Goal: Task Accomplishment & Management: Complete application form

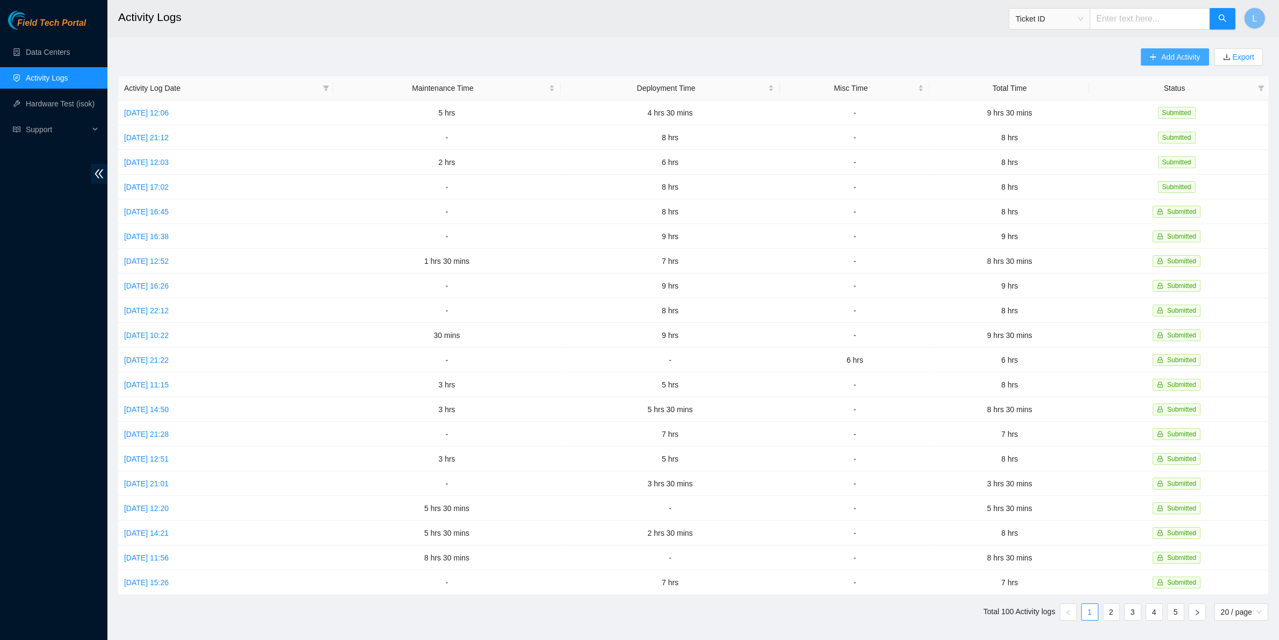
click at [1179, 57] on span "Add Activity" at bounding box center [1181, 57] width 39 height 12
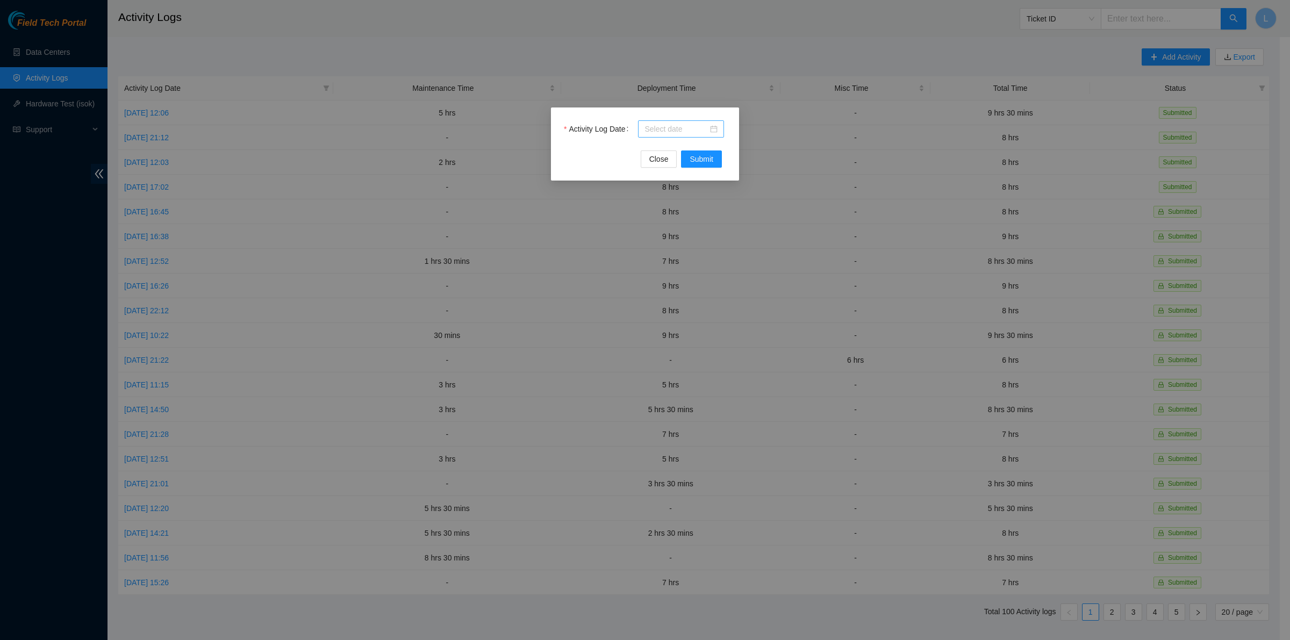
click at [710, 131] on div at bounding box center [680, 129] width 73 height 12
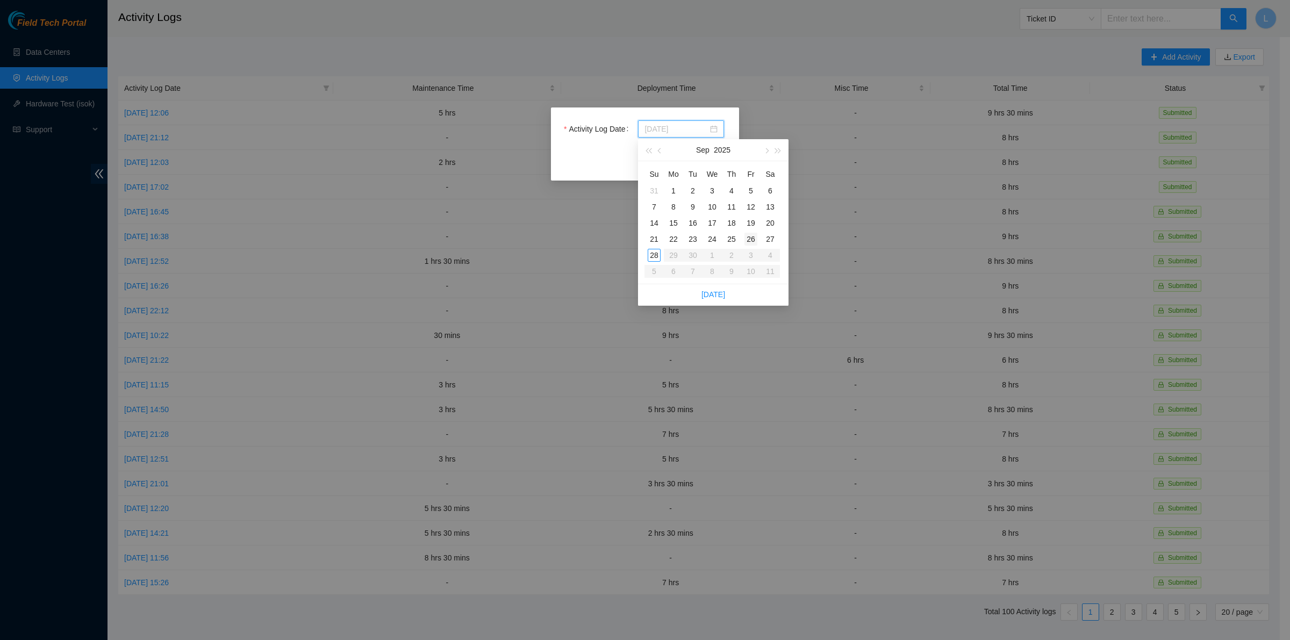
type input "[DATE]"
click at [745, 239] on div "26" at bounding box center [750, 239] width 13 height 13
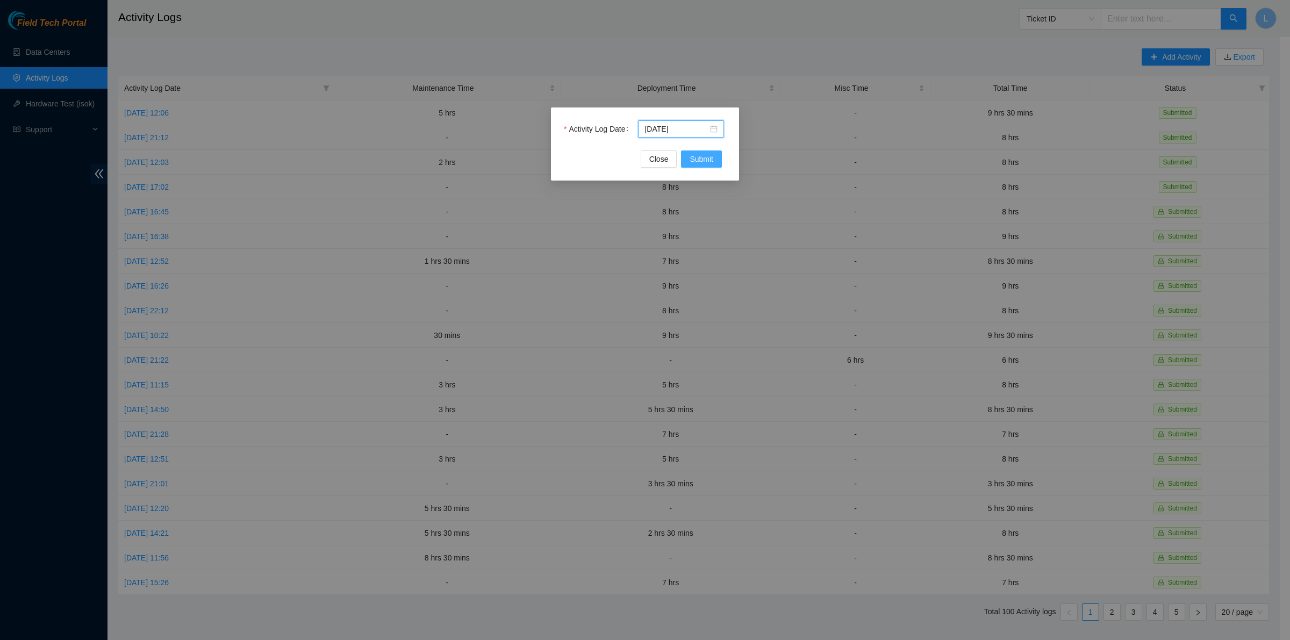
click at [697, 159] on span "Submit" at bounding box center [701, 159] width 24 height 12
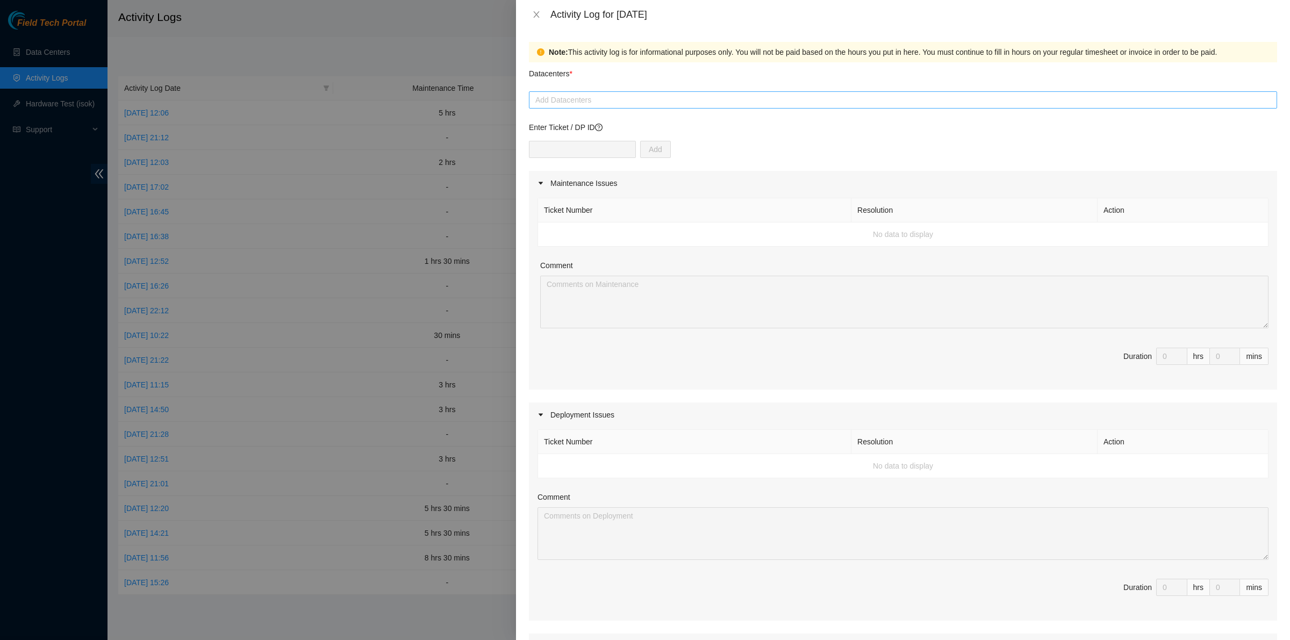
click at [621, 107] on div "Add Datacenters" at bounding box center [903, 99] width 748 height 17
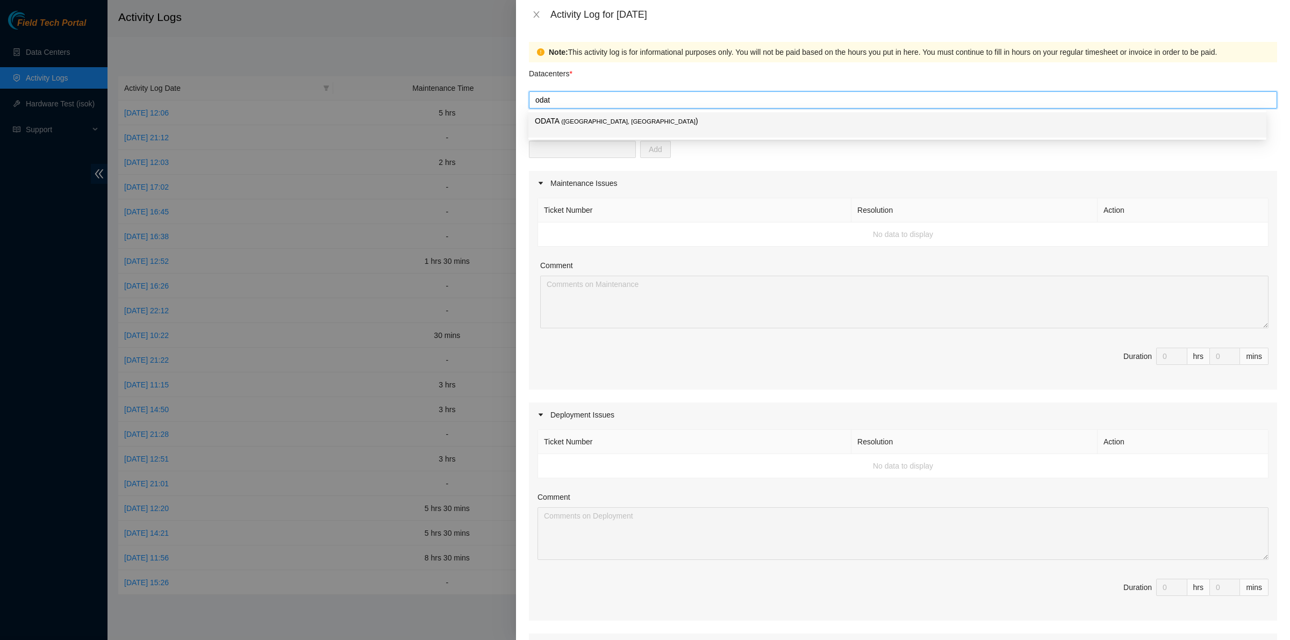
type input "odata"
click at [592, 119] on span "( [GEOGRAPHIC_DATA], [GEOGRAPHIC_DATA]" at bounding box center [628, 121] width 134 height 6
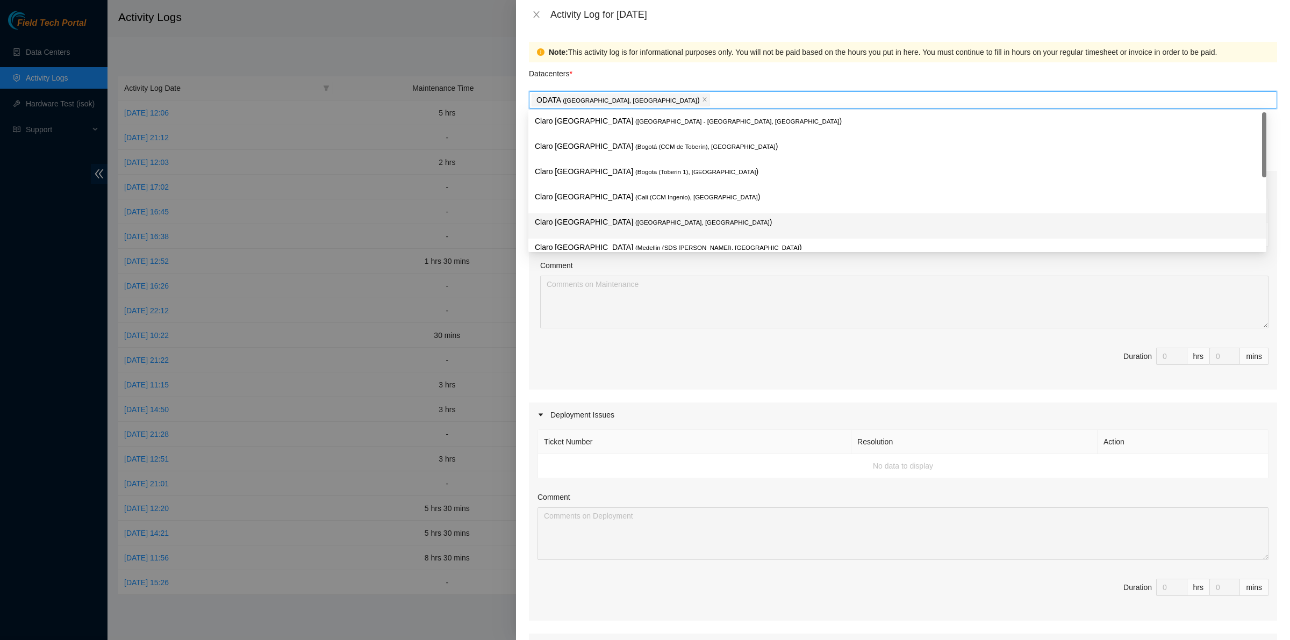
click at [676, 356] on span "Duration 0 hrs 0 mins" at bounding box center [902, 363] width 731 height 30
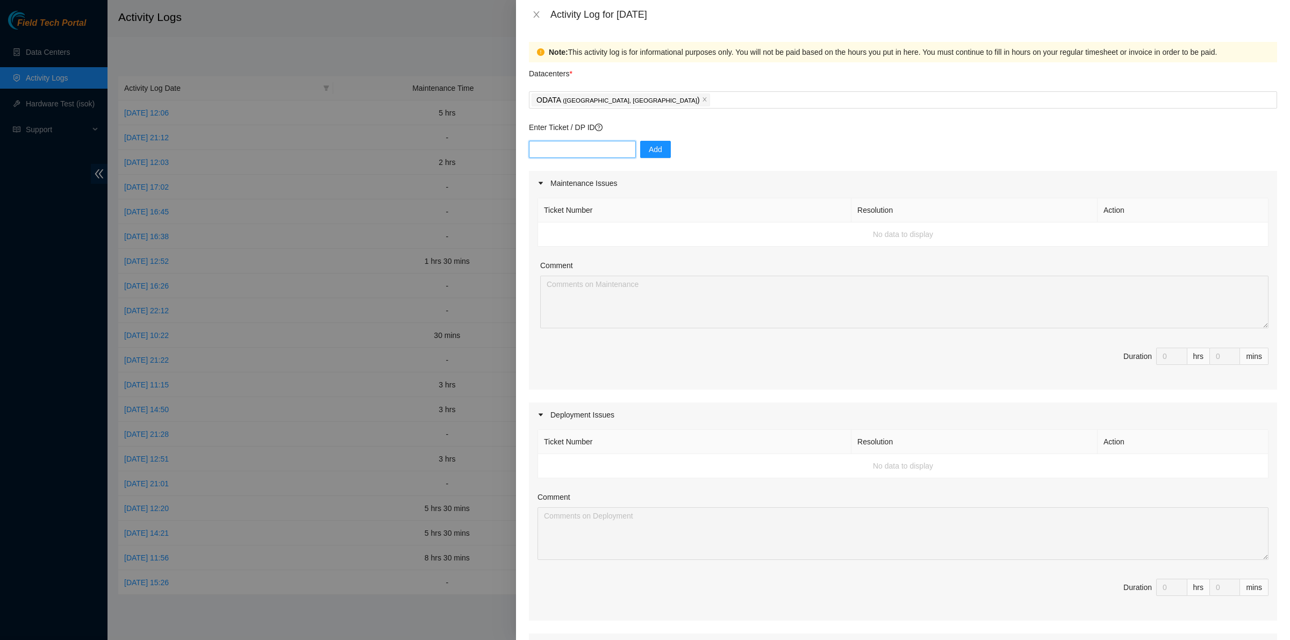
click at [588, 153] on input "text" at bounding box center [582, 149] width 107 height 17
paste input "250 / 5,000 DP84223"
type input "250 / 5,000 DP84223"
click at [653, 154] on span "Add" at bounding box center [655, 149] width 13 height 12
click at [546, 150] on input "text" at bounding box center [582, 149] width 107 height 17
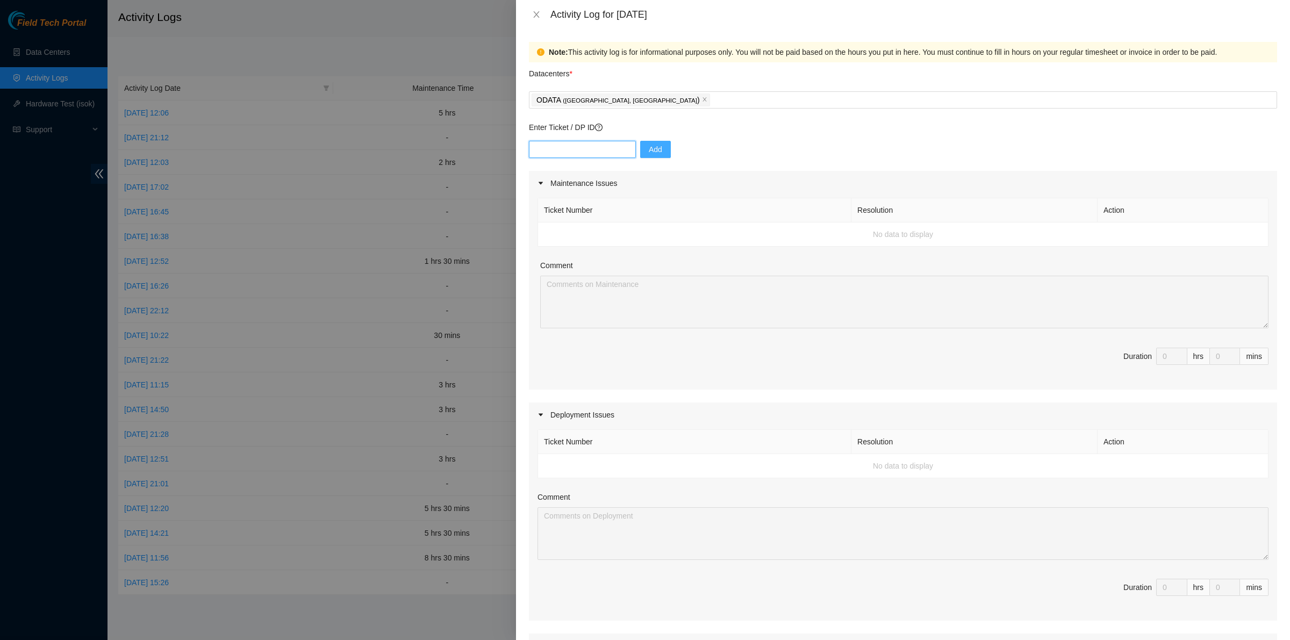
click at [589, 151] on input "text" at bounding box center [582, 149] width 107 height 17
paste input "250 / 5,000 DP84223"
drag, startPoint x: 579, startPoint y: 148, endPoint x: 454, endPoint y: 137, distance: 125.7
click at [454, 137] on div "Activity Log for [DATE] Note: This activity log is for informational purposes o…" at bounding box center [645, 320] width 1290 height 640
type input "DP84223"
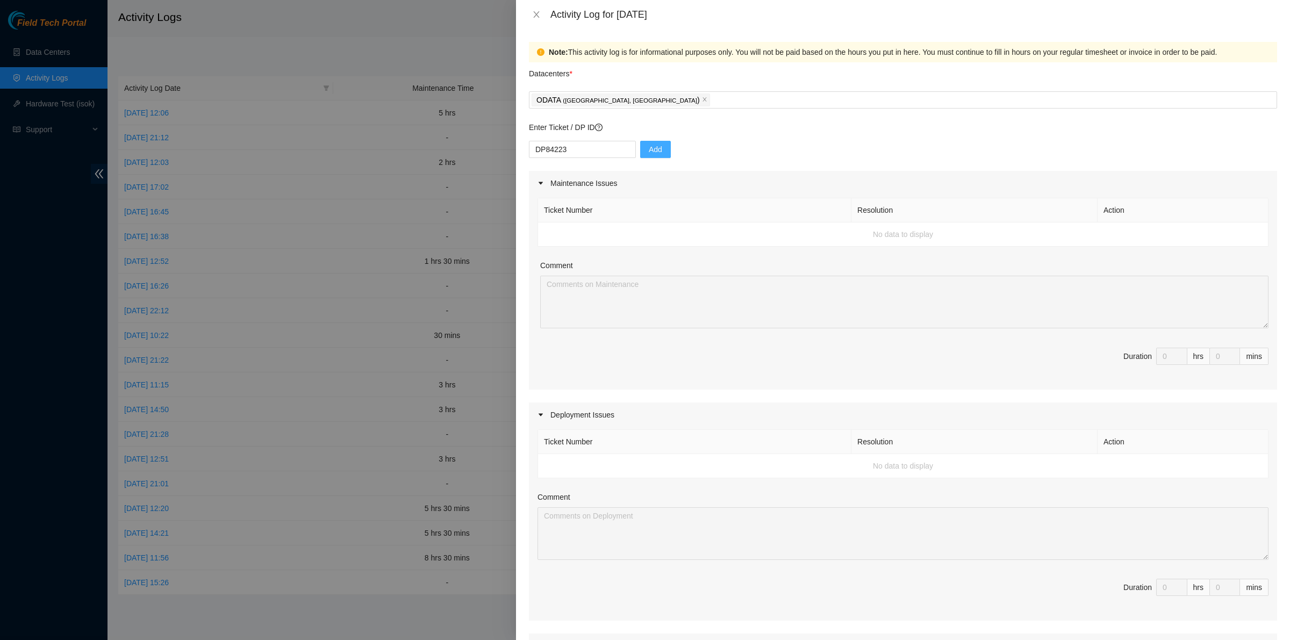
click at [664, 152] on div "DP84223 Add" at bounding box center [903, 156] width 748 height 30
click at [653, 149] on span "Add" at bounding box center [655, 149] width 13 height 12
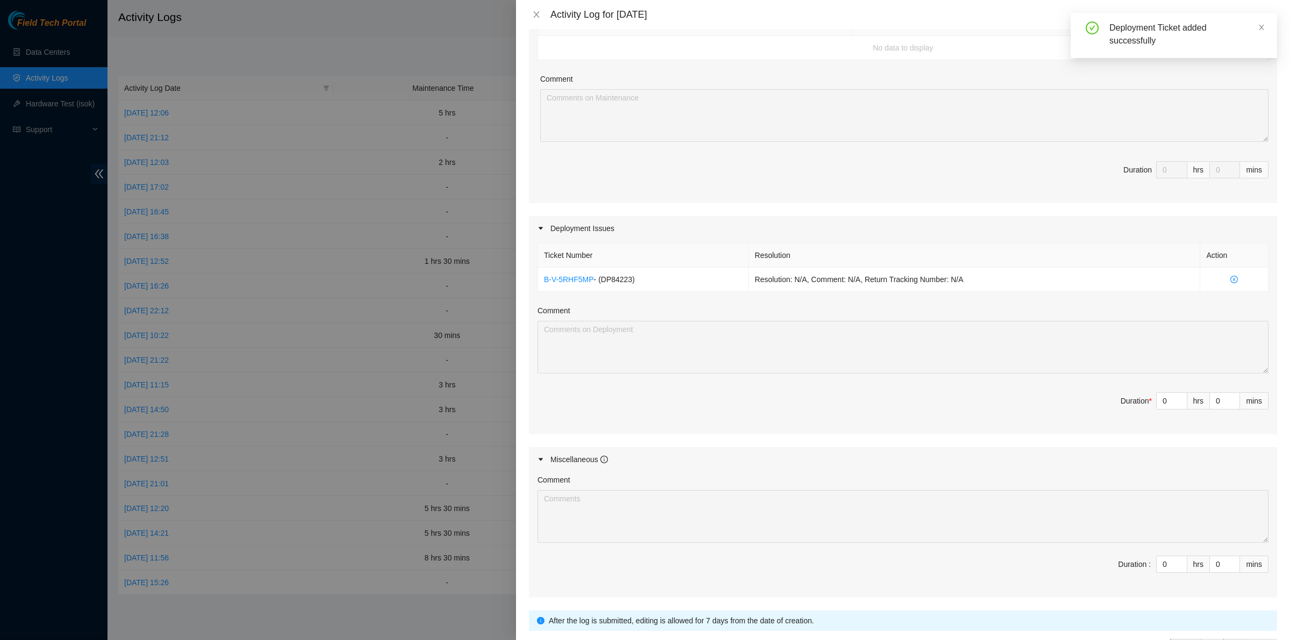
scroll to position [188, 0]
click at [1179, 397] on icon "up" at bounding box center [1181, 397] width 4 height 4
type input "1"
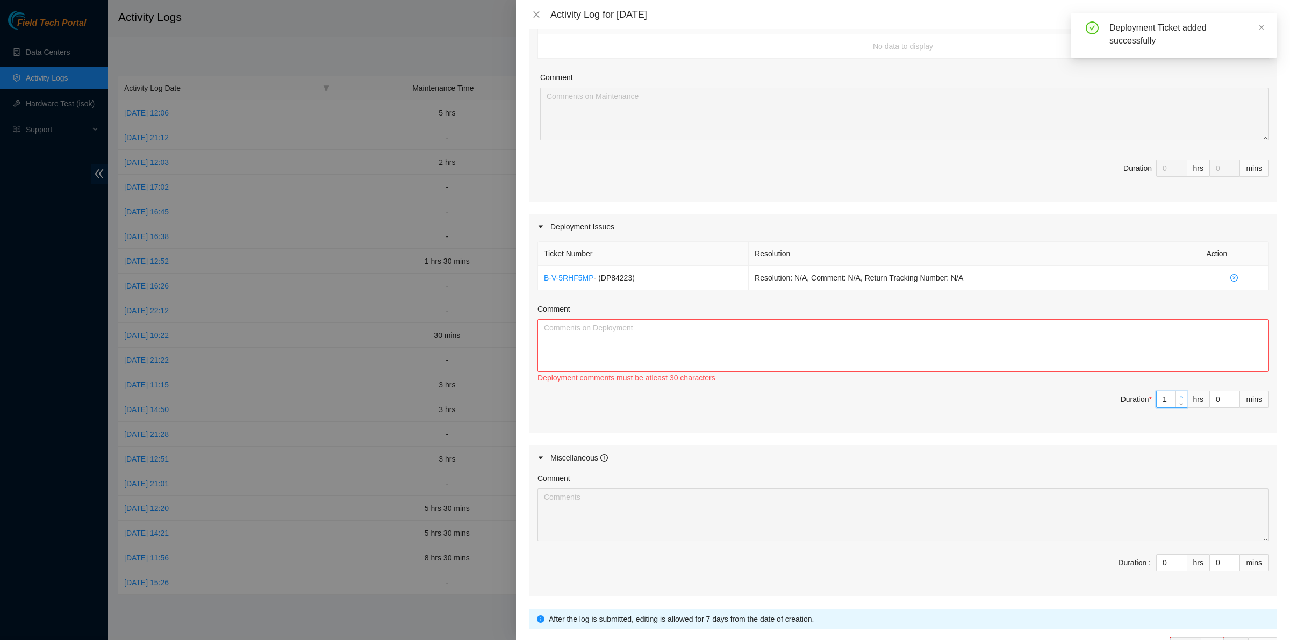
click at [1179, 397] on icon "up" at bounding box center [1181, 397] width 4 height 4
type input "2"
click at [1179, 397] on icon "up" at bounding box center [1181, 397] width 4 height 4
type input "3"
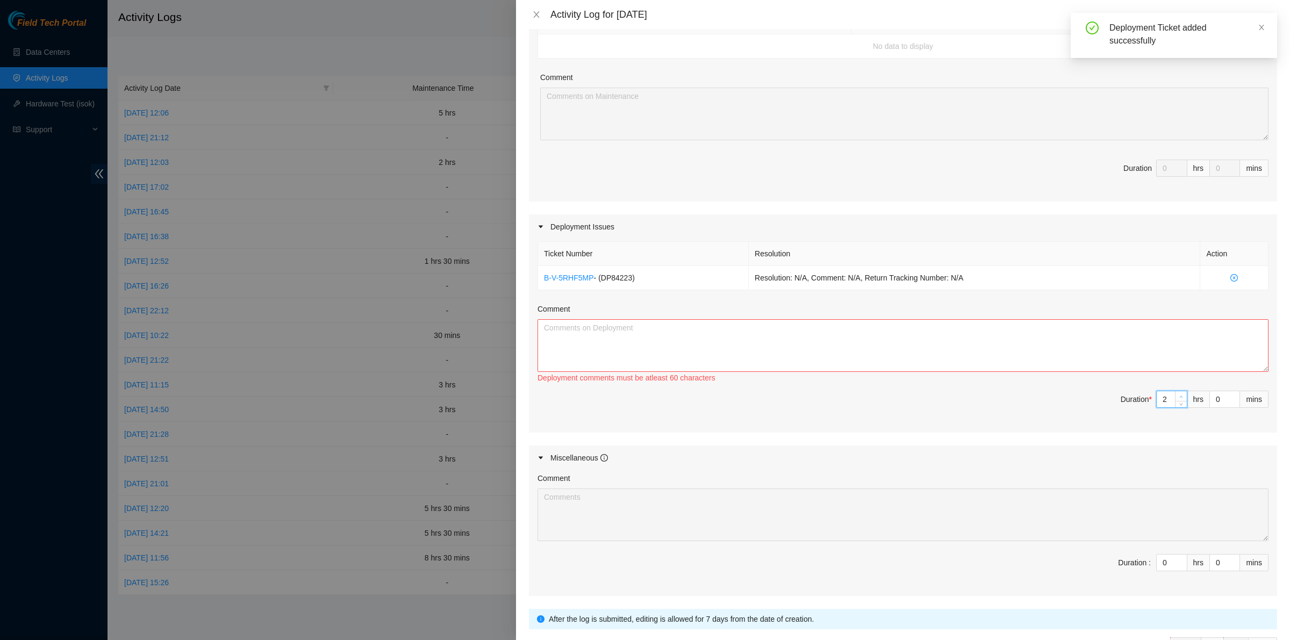
type input "3"
click at [1179, 397] on icon "up" at bounding box center [1181, 397] width 4 height 4
type input "4"
click at [1179, 397] on icon "up" at bounding box center [1181, 397] width 4 height 4
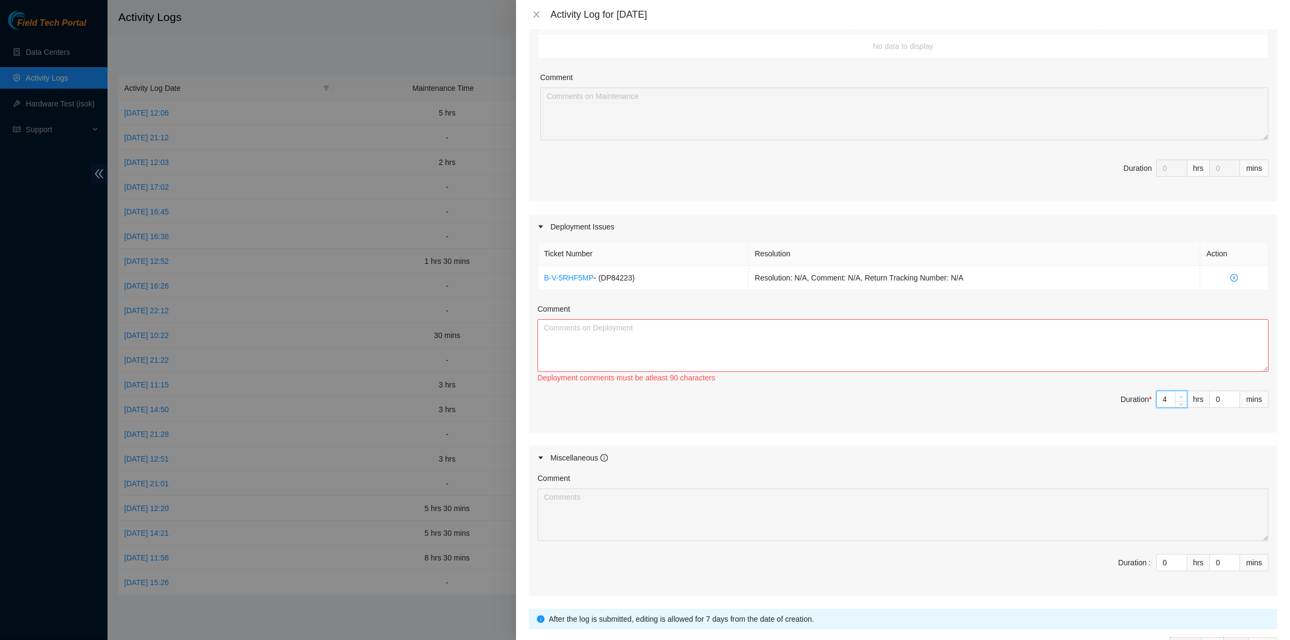
type input "5"
click at [1179, 397] on icon "up" at bounding box center [1181, 397] width 4 height 4
type input "6"
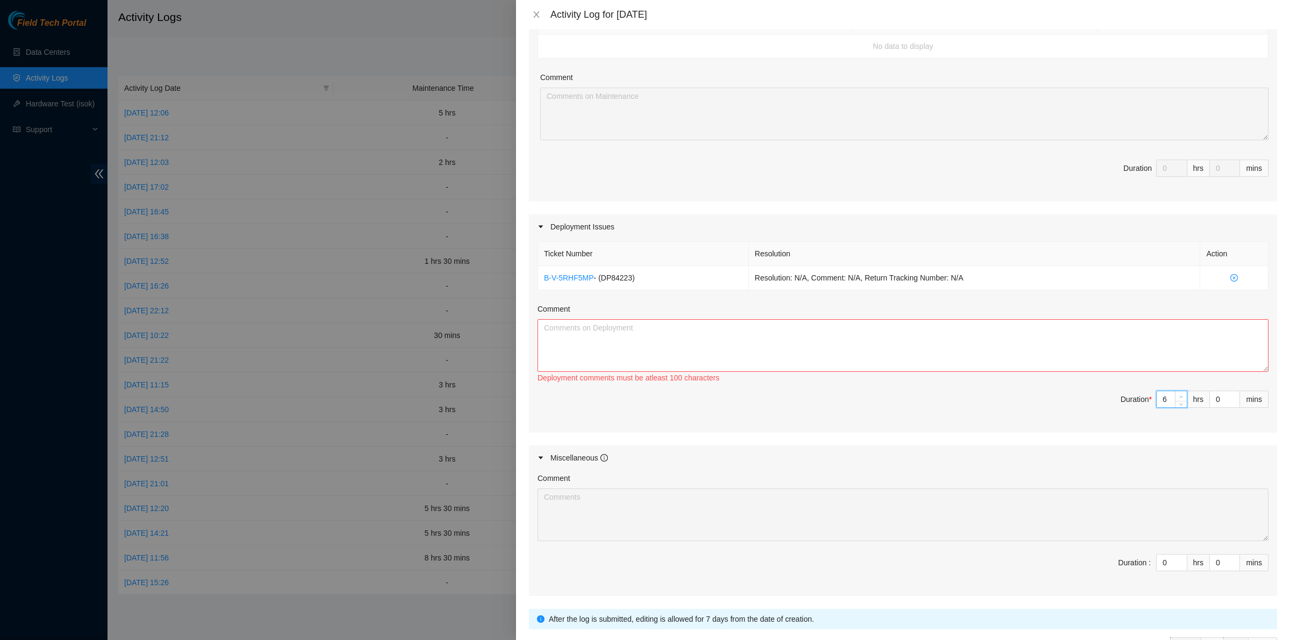
click at [1179, 397] on icon "up" at bounding box center [1181, 397] width 4 height 4
type input "7"
click at [1179, 397] on icon "up" at bounding box center [1181, 397] width 4 height 4
type input "8"
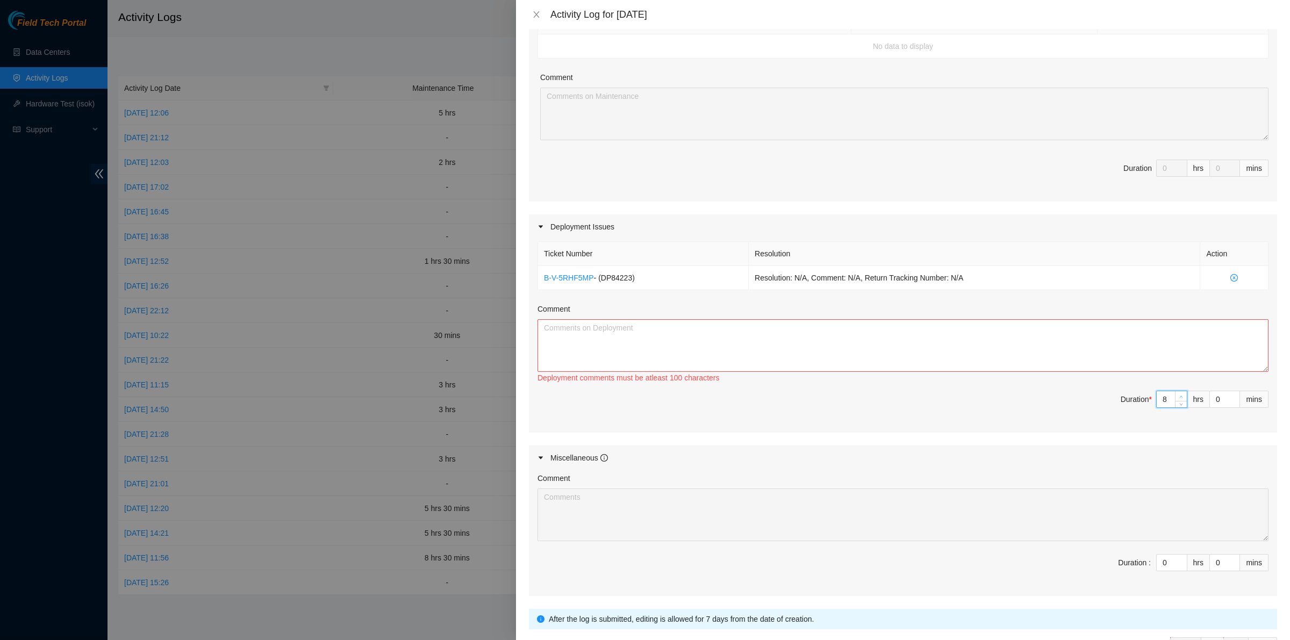
type input "8"
click at [1179, 397] on icon "up" at bounding box center [1181, 397] width 4 height 4
type input "9"
click at [1063, 348] on textarea "Comment" at bounding box center [902, 345] width 731 height 53
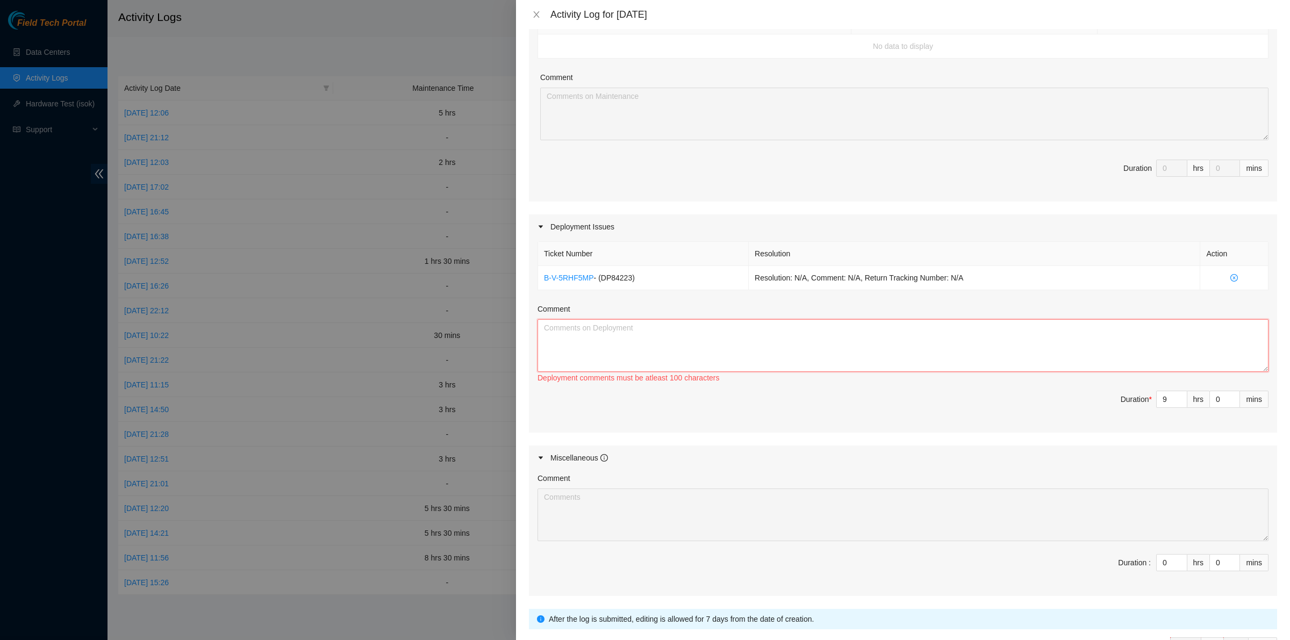
paste textarea "250 / 5,000 DP84223"
type textarea "250 / 5,000 DP84223"
click at [570, 328] on textarea "Comment" at bounding box center [902, 345] width 731 height 53
paste textarea "DP84223 QSFP cables were installed in eth0 and eth1 in racks AM11 - BC11, and w…"
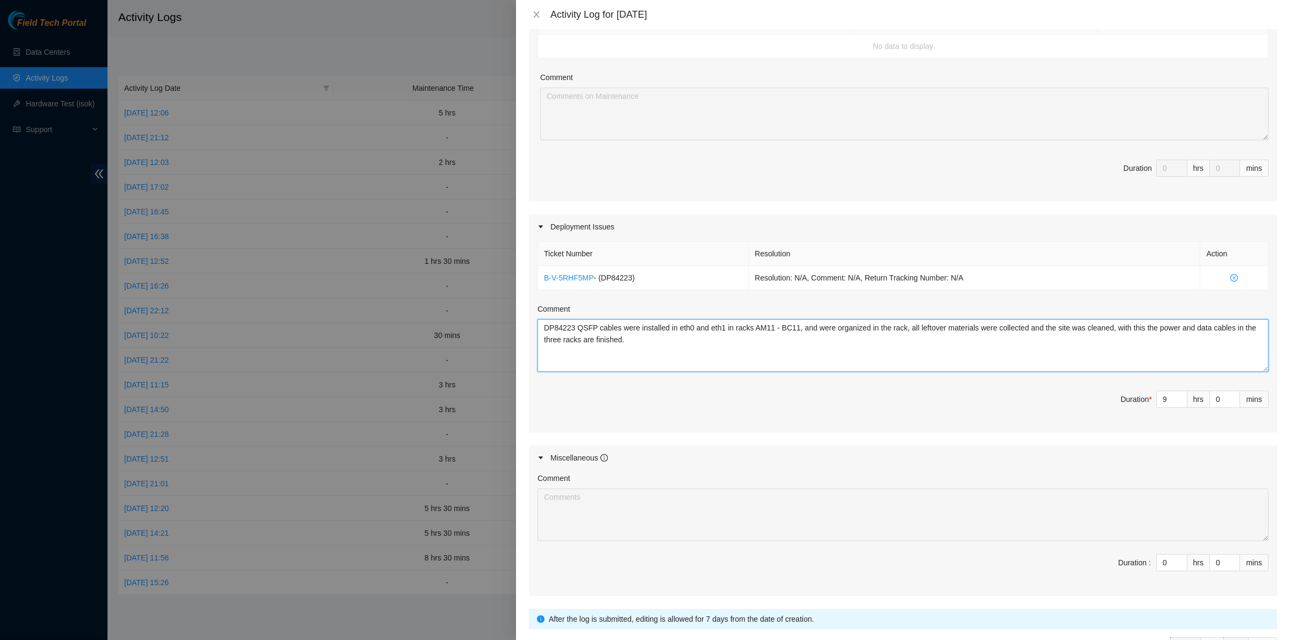
type textarea "DP84223 QSFP cables were installed in eth0 and eth1 in racks AM11 - BC11, and w…"
click at [883, 409] on span "Duration * 9 hrs 0 mins" at bounding box center [902, 406] width 731 height 30
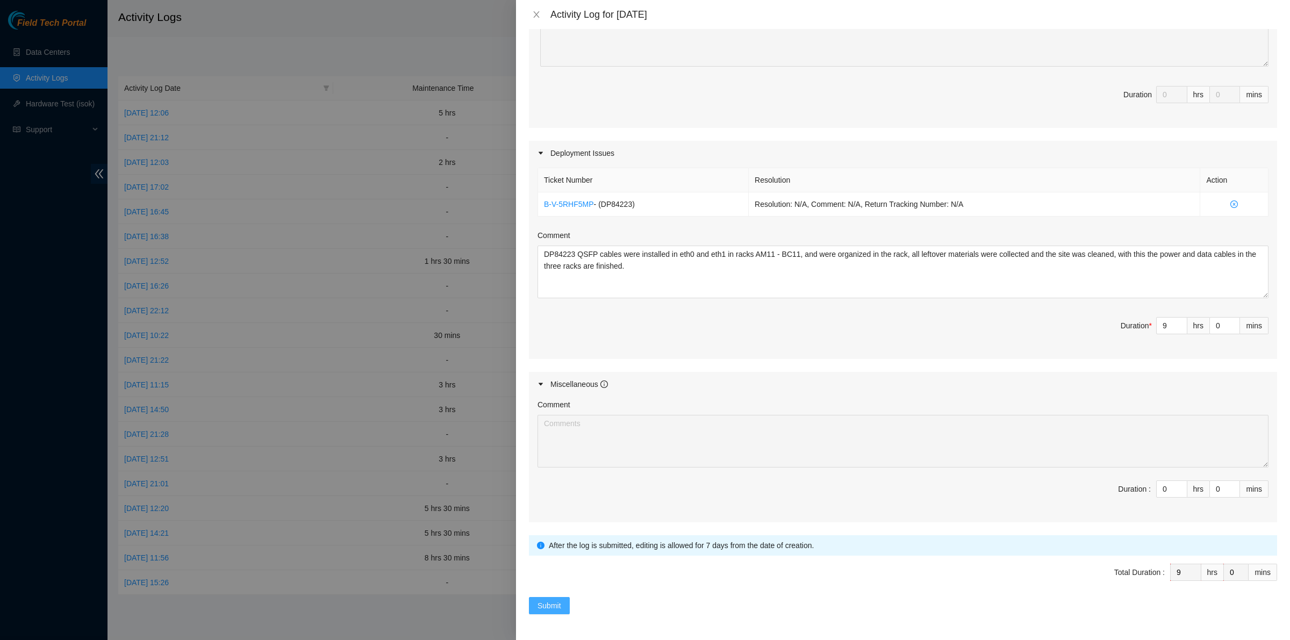
click at [552, 604] on span "Submit" at bounding box center [549, 606] width 24 height 12
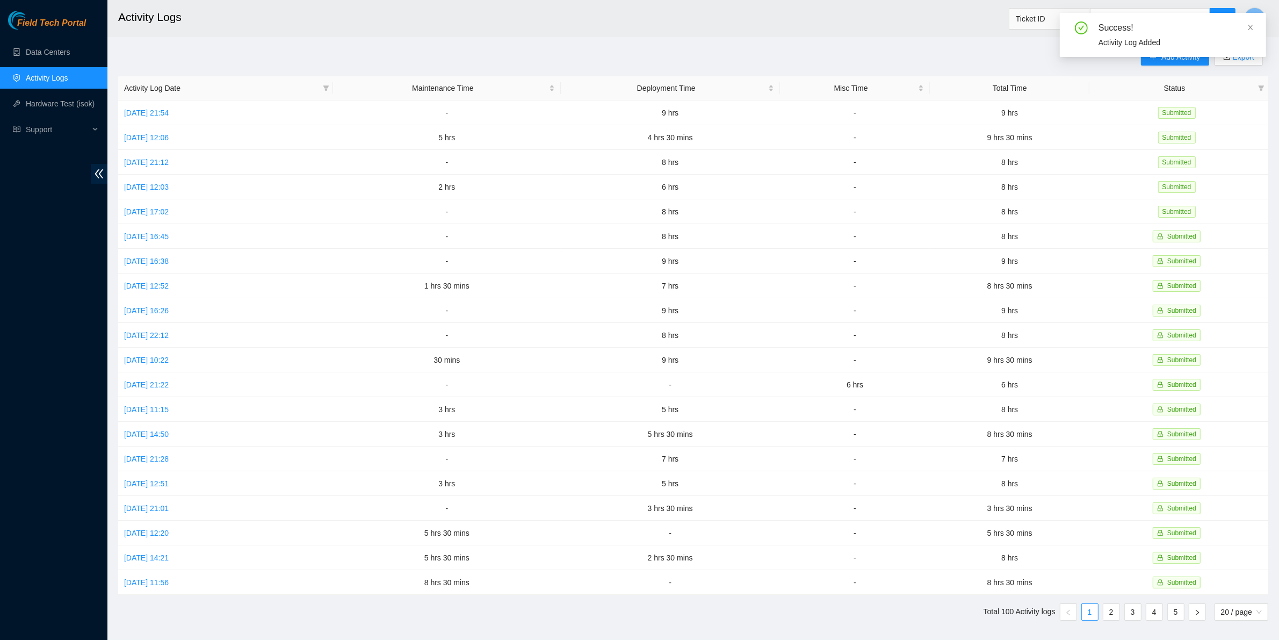
click at [528, 47] on main "Activity Logs Ticket ID L Add Activity Export Activity Log Date Maintenance Tim…" at bounding box center [693, 320] width 1172 height 640
click at [537, 35] on header "Activity Logs Ticket ID L" at bounding box center [746, 18] width 1279 height 37
click at [1158, 63] on button "Add Activity" at bounding box center [1175, 56] width 68 height 17
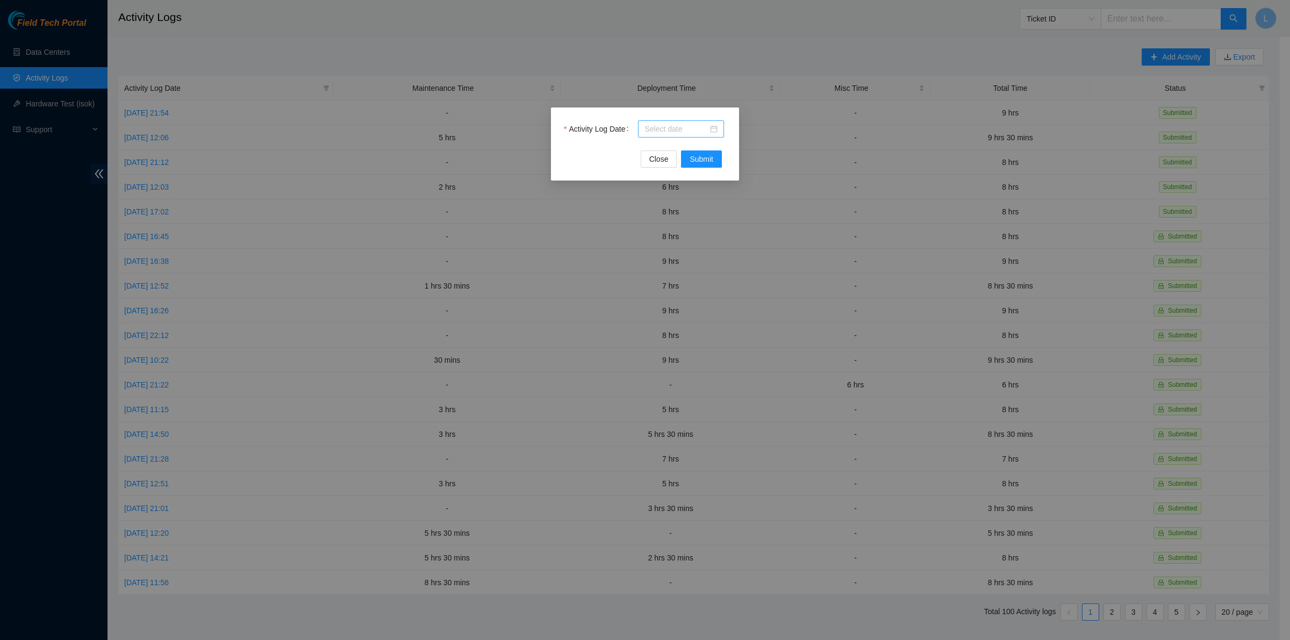
click at [714, 131] on div at bounding box center [680, 129] width 73 height 12
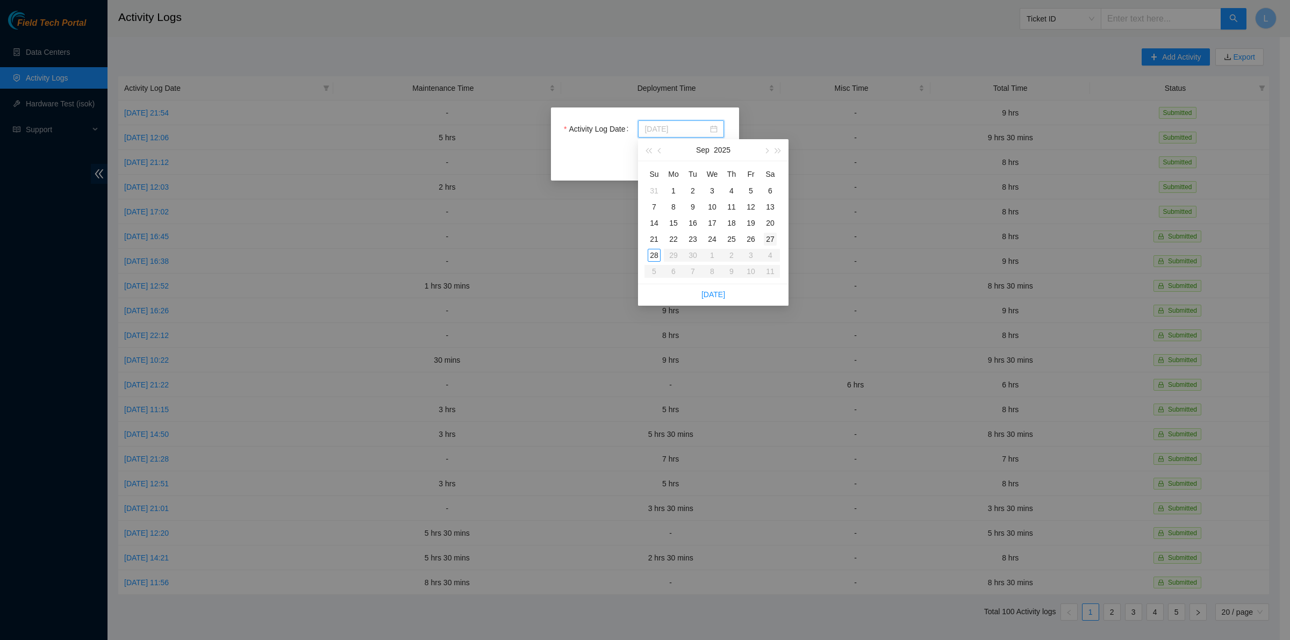
type input "[DATE]"
click at [770, 240] on div "27" at bounding box center [769, 239] width 13 height 13
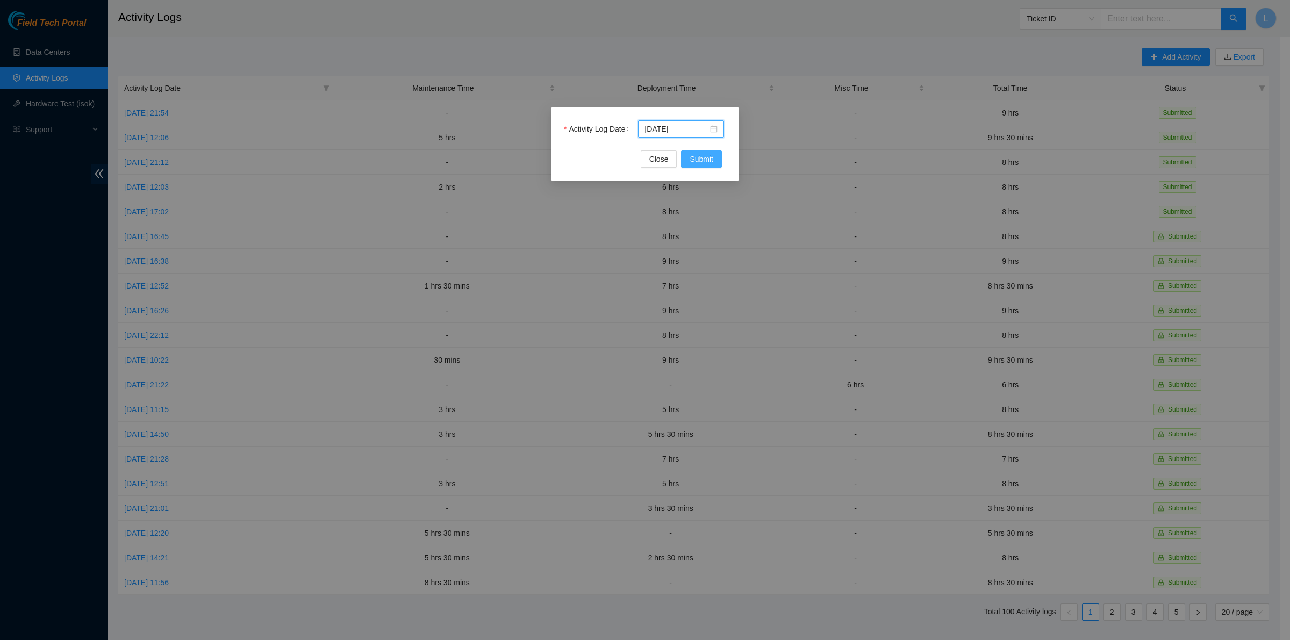
click at [702, 154] on span "Submit" at bounding box center [701, 159] width 24 height 12
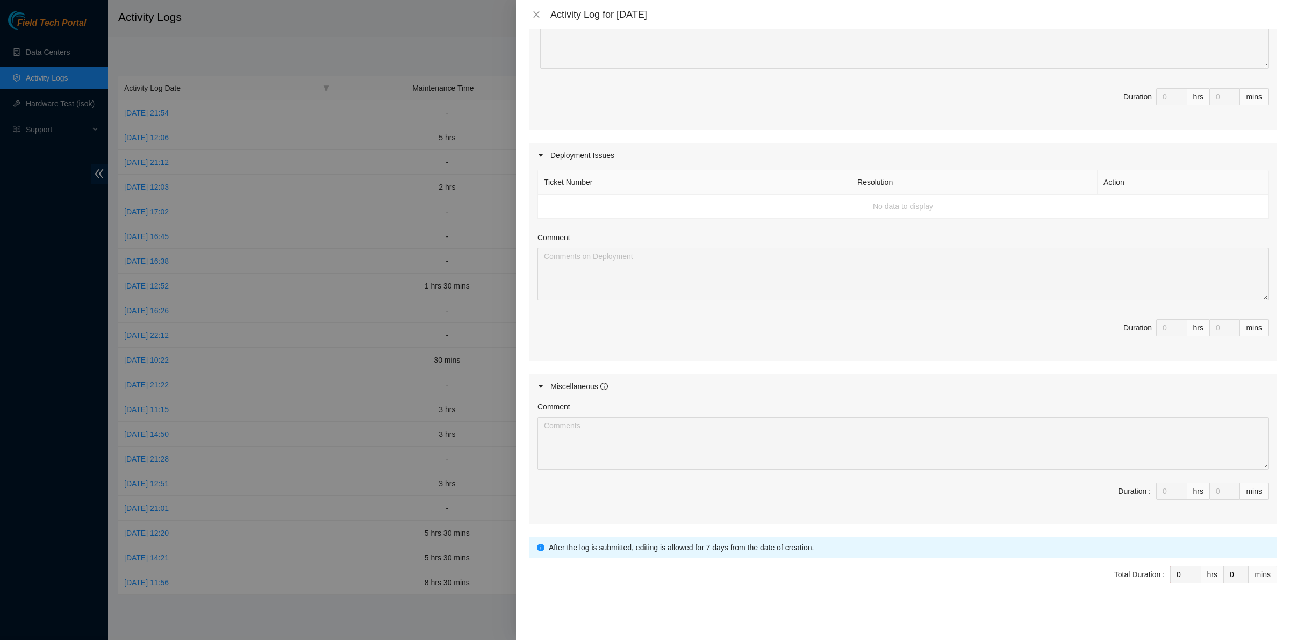
scroll to position [0, 0]
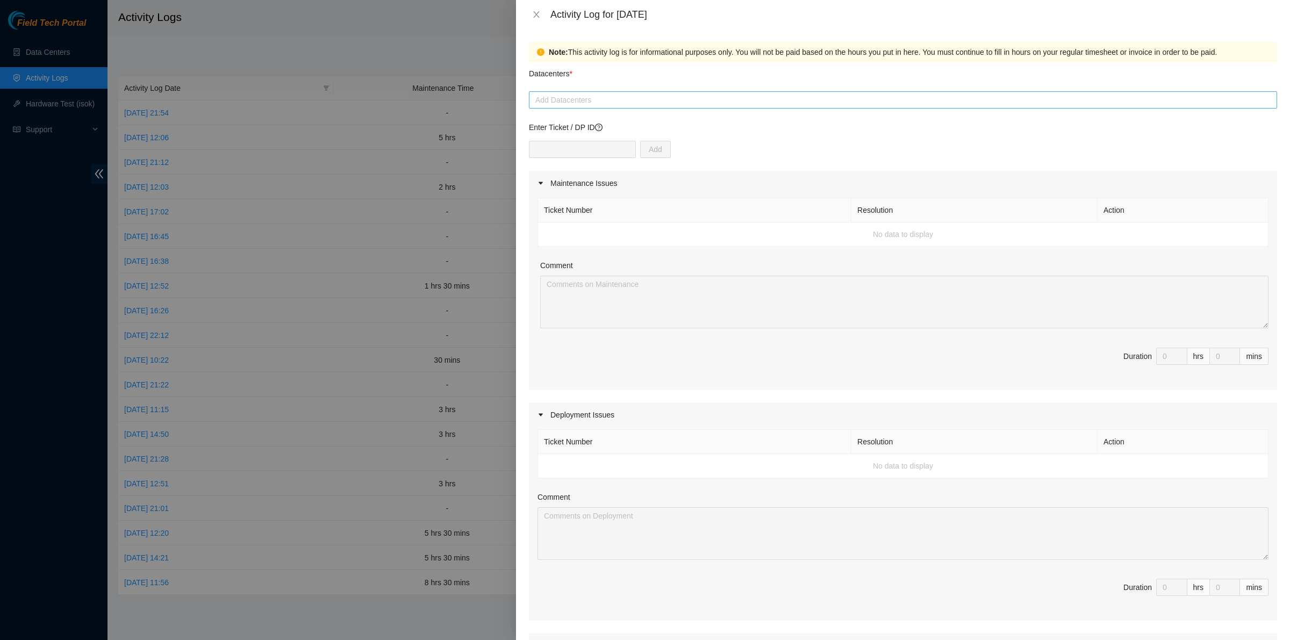
click at [806, 97] on div at bounding box center [902, 99] width 743 height 13
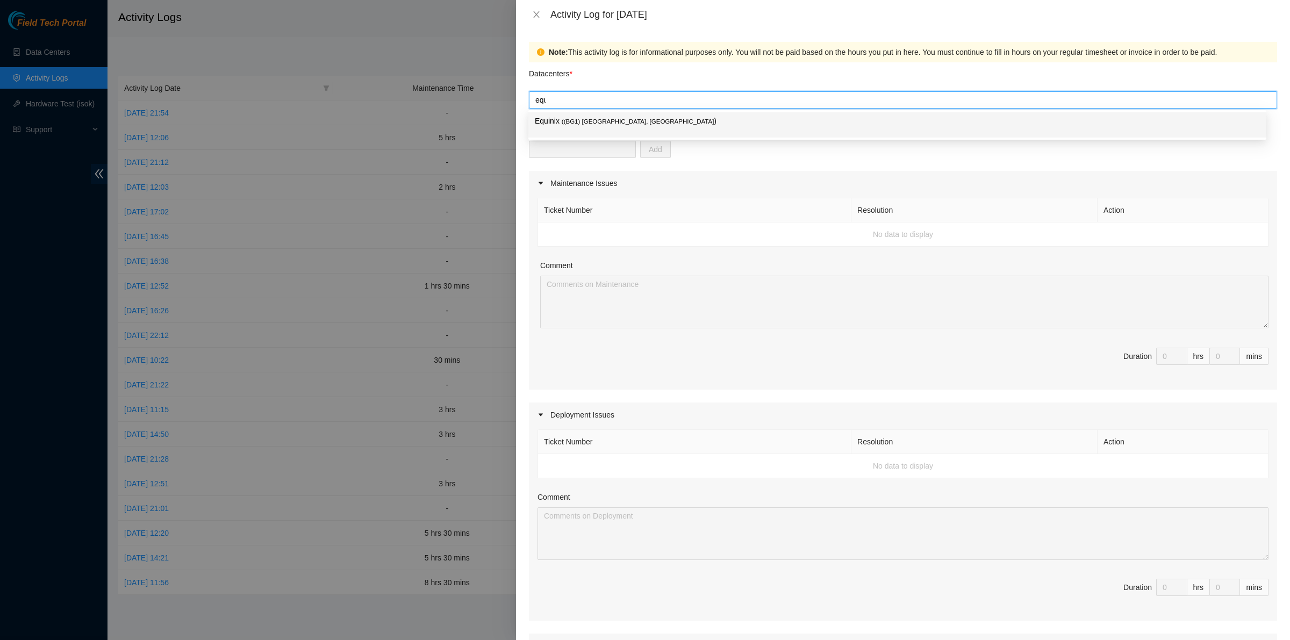
type input "equi"
type input "odata"
type input "senci"
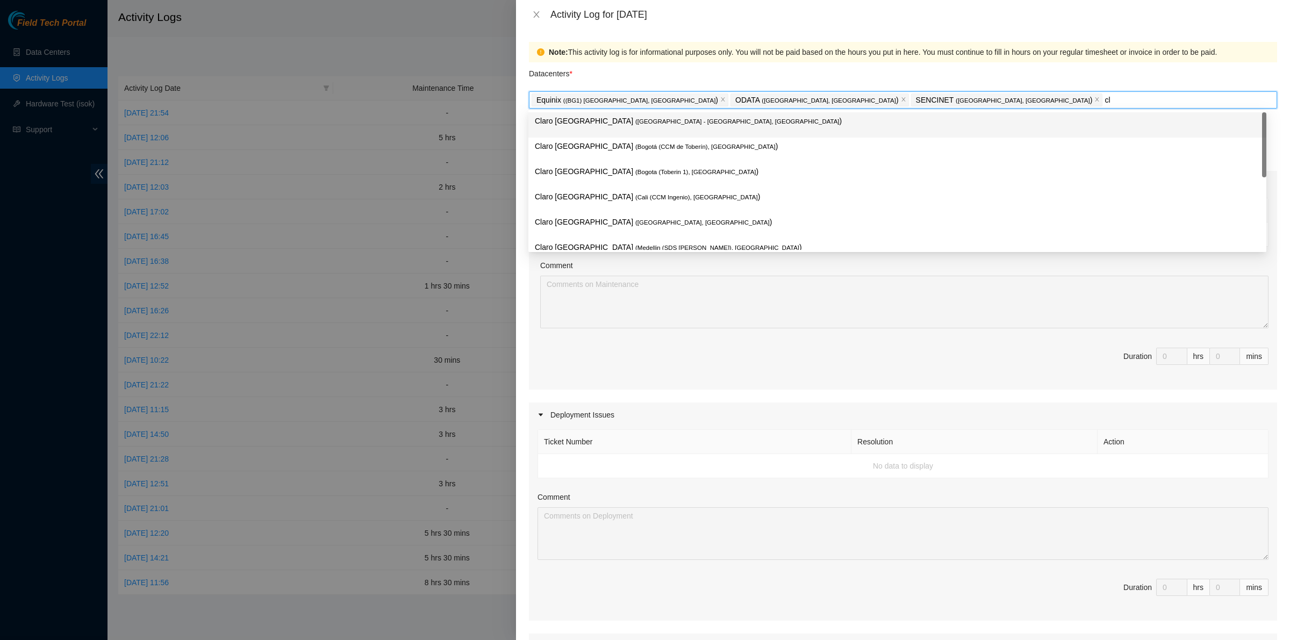
type input "cla"
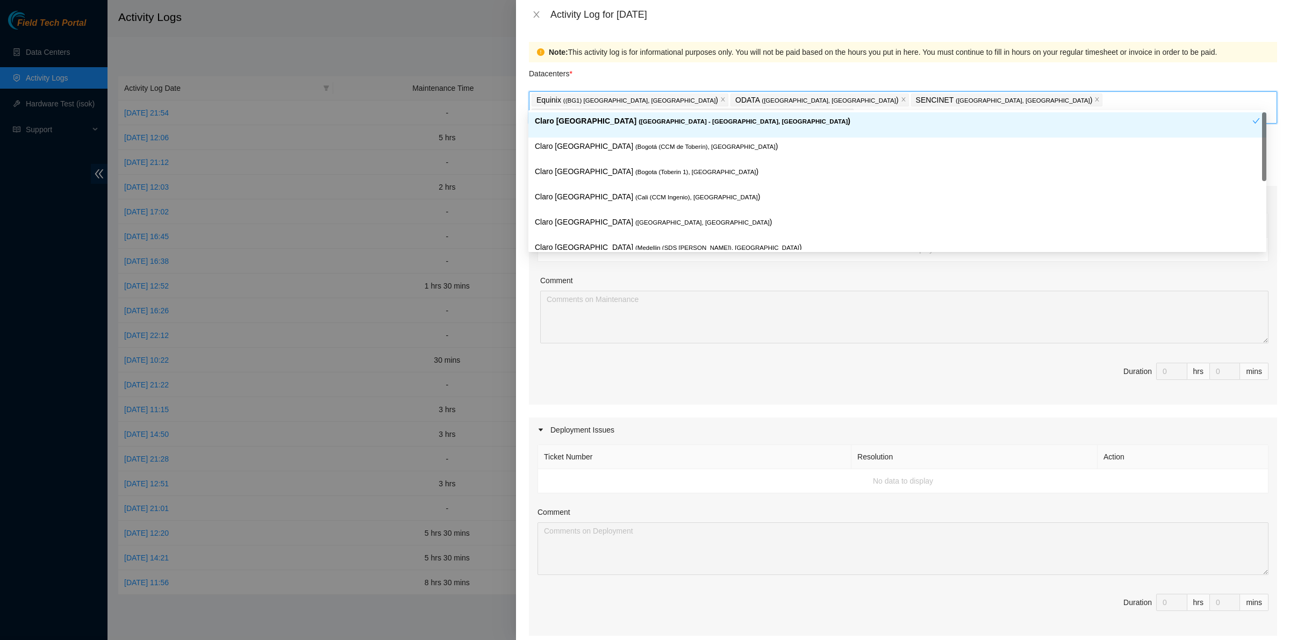
type input "clar"
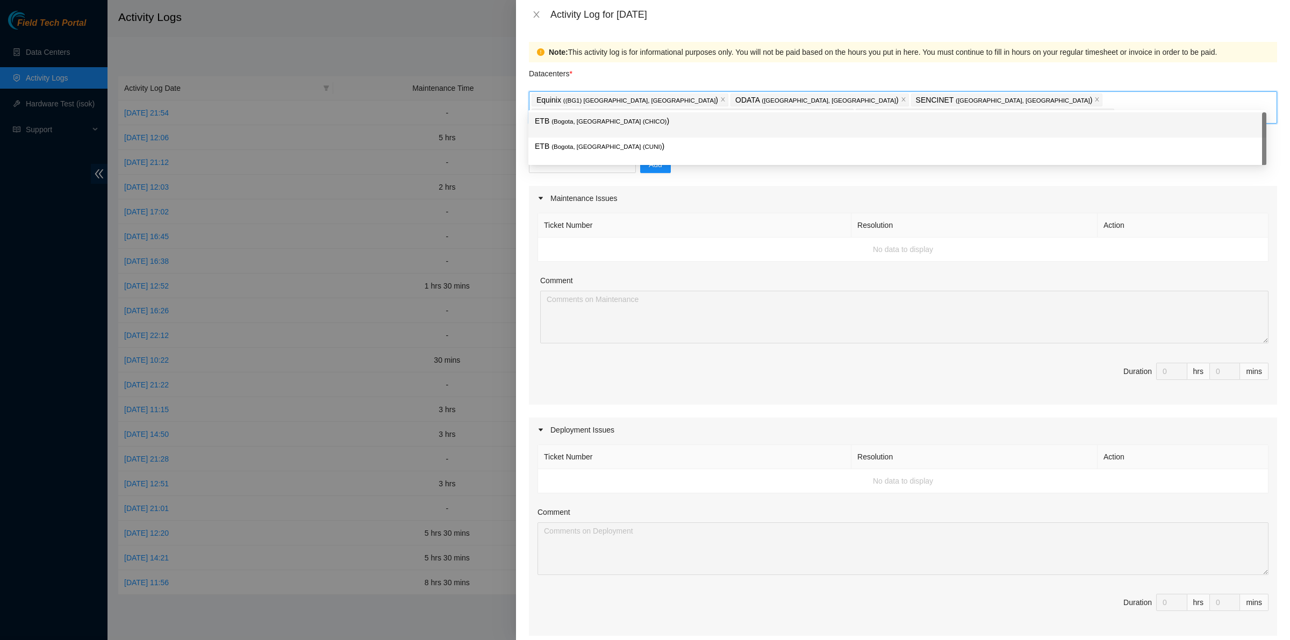
type input "etb"
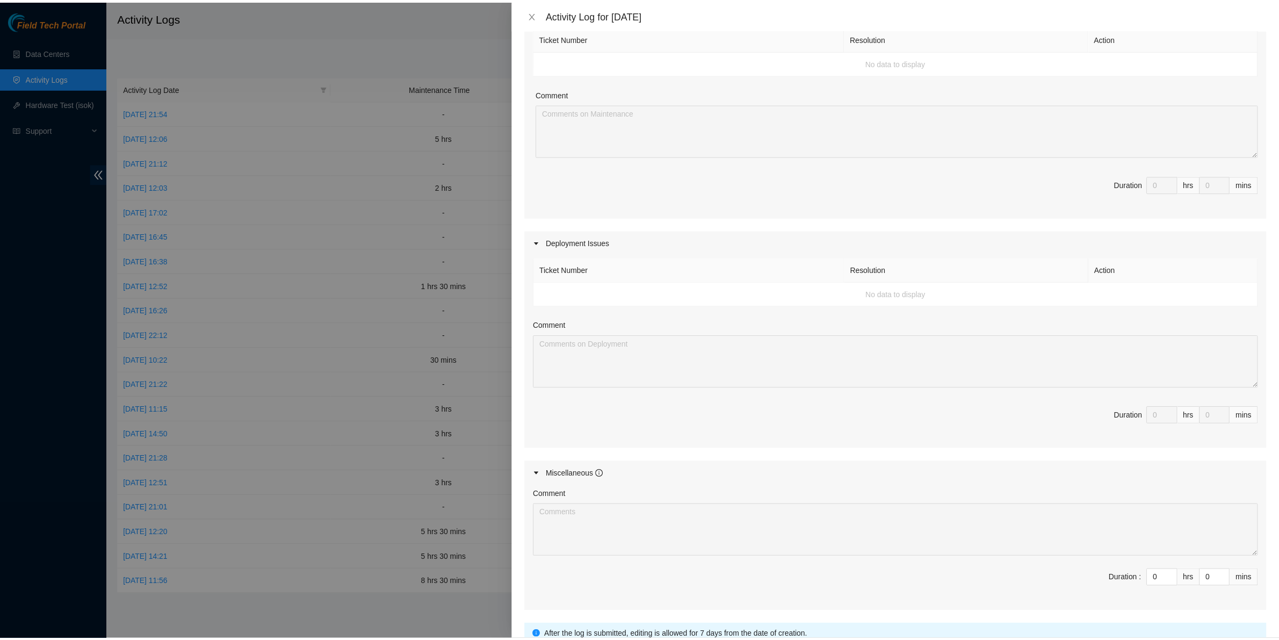
scroll to position [267, 0]
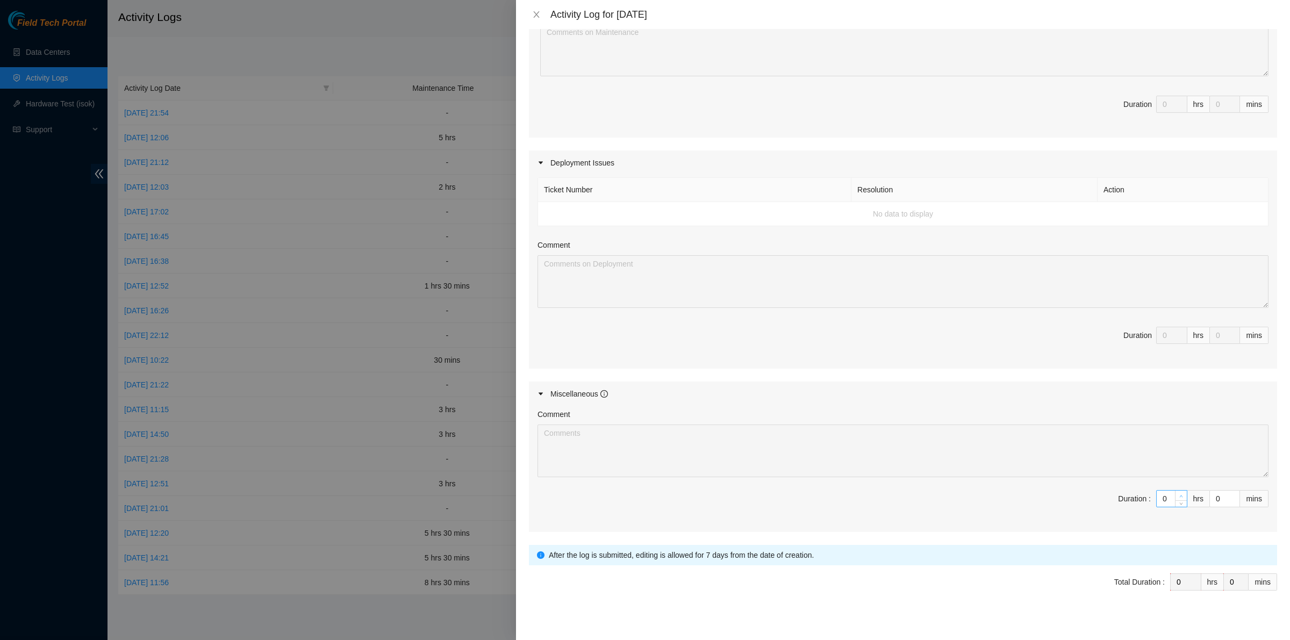
click at [1178, 495] on span "up" at bounding box center [1181, 496] width 6 height 6
type input "1"
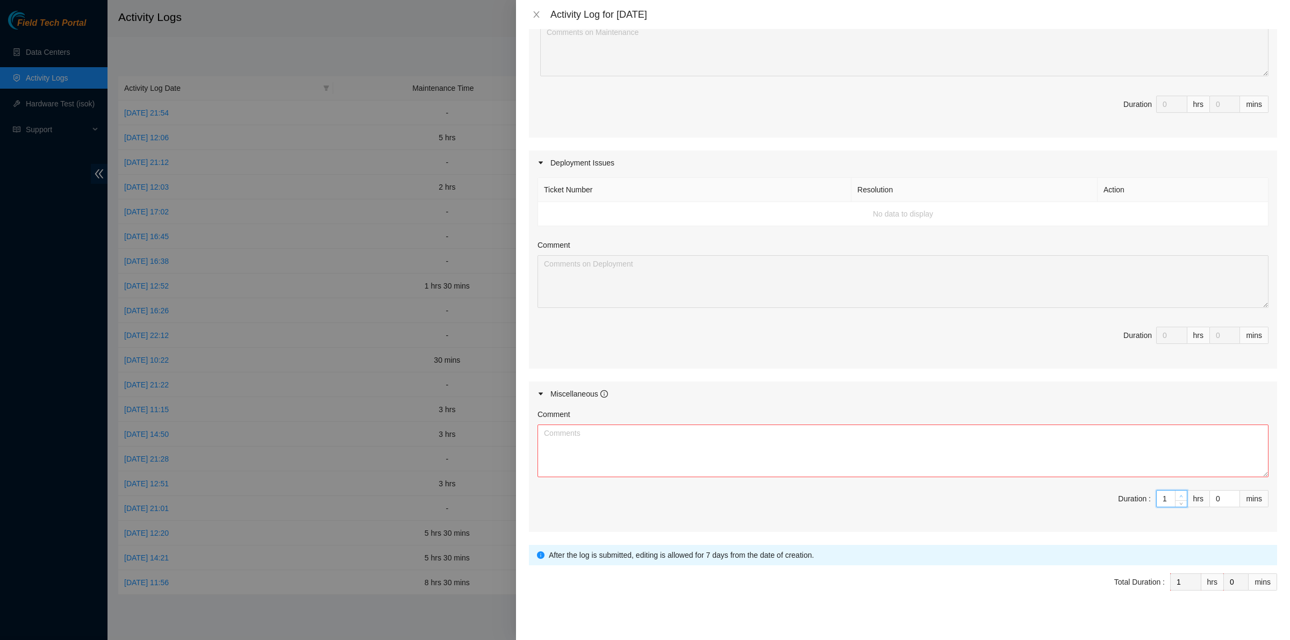
click at [1178, 495] on span "up" at bounding box center [1181, 496] width 6 height 6
type input "3"
click at [1178, 495] on span "up" at bounding box center [1181, 496] width 6 height 6
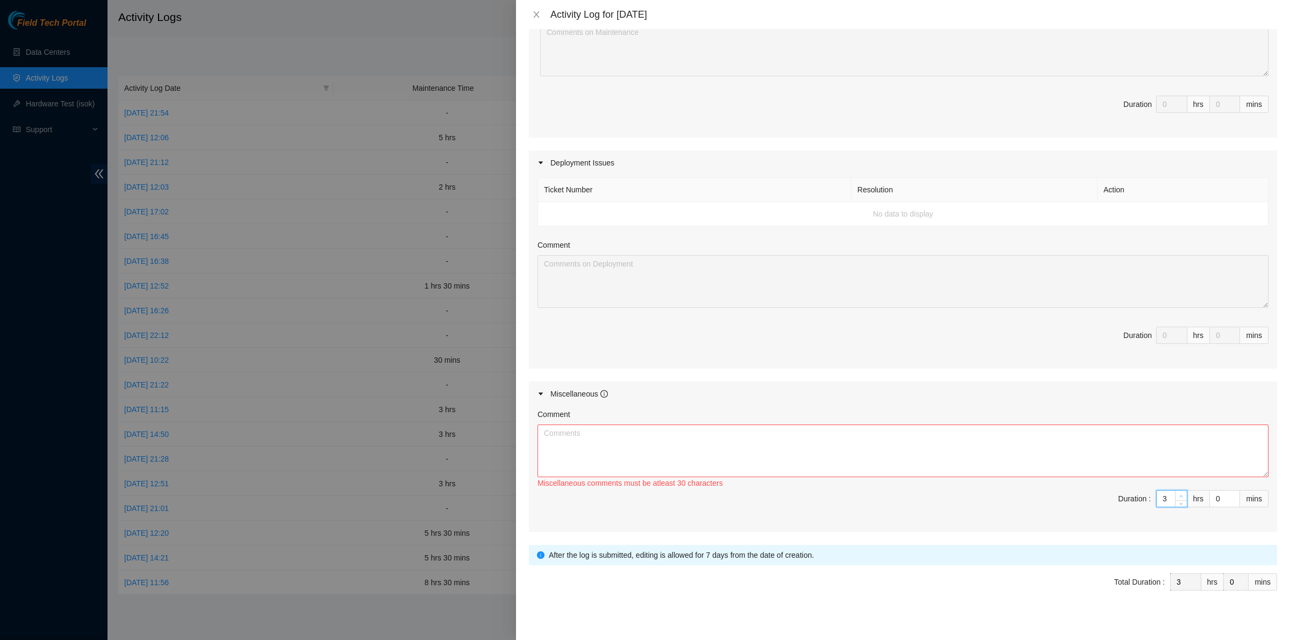
type input "4"
click at [1178, 495] on span "up" at bounding box center [1181, 496] width 6 height 6
type input "5"
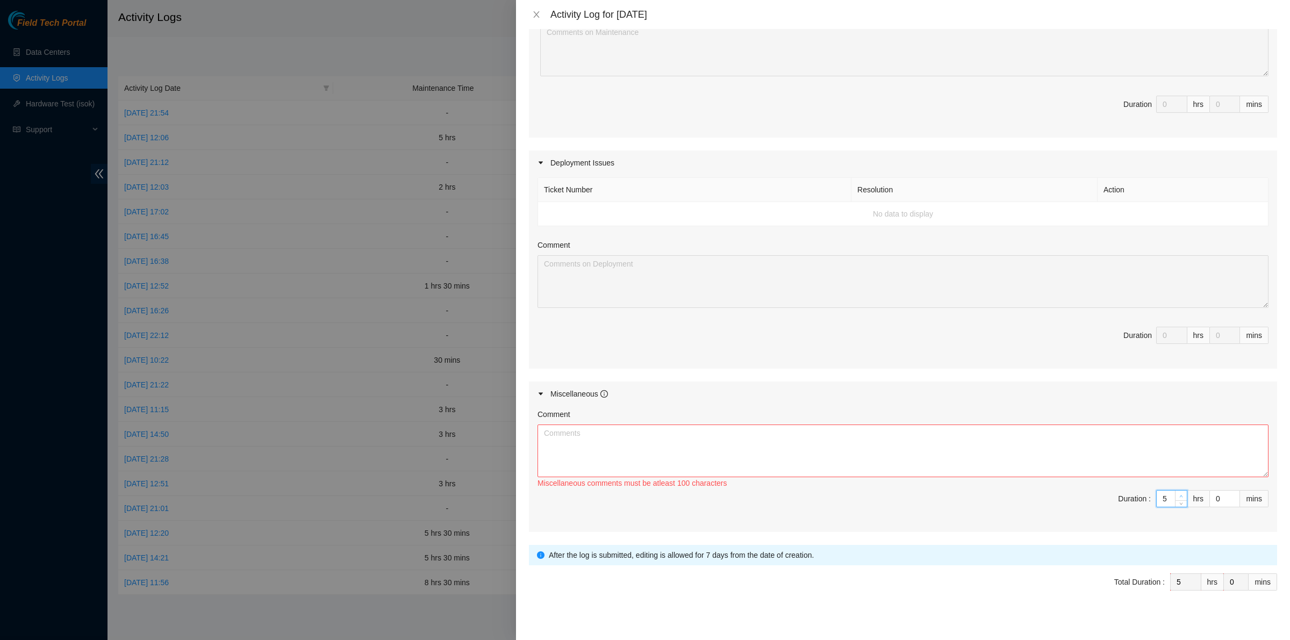
click at [1178, 495] on span "up" at bounding box center [1181, 496] width 6 height 6
type input "6"
click at [1178, 495] on span "up" at bounding box center [1181, 496] width 6 height 6
type input "7"
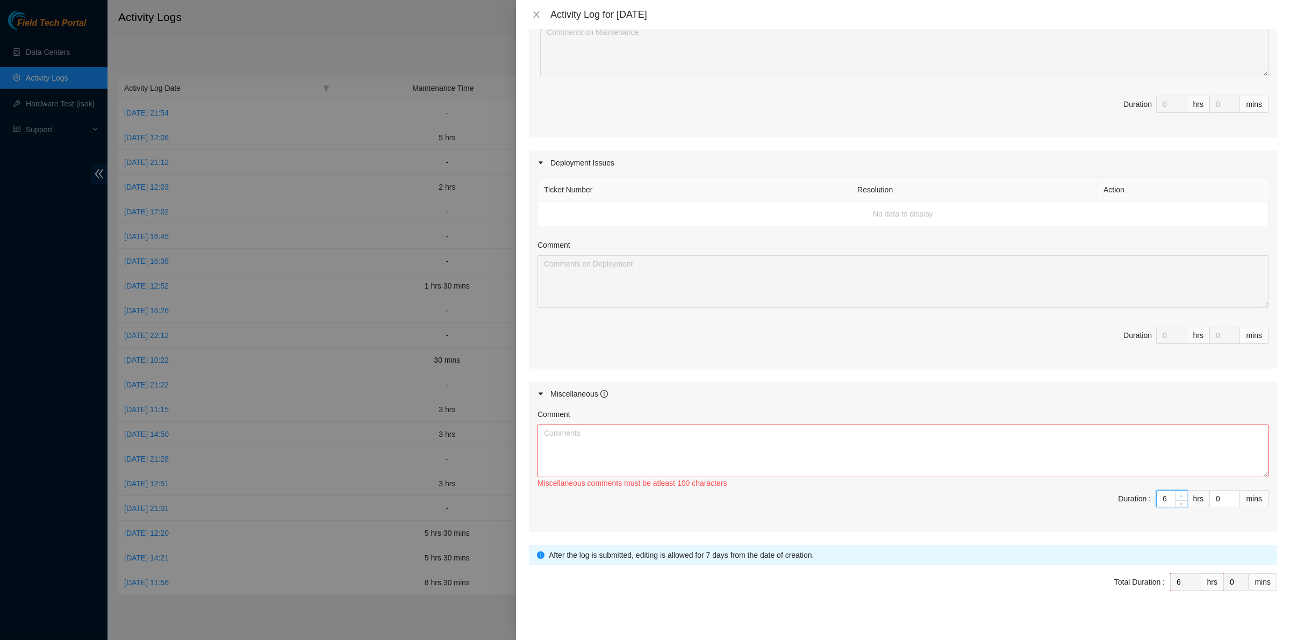
type input "7"
click at [1178, 495] on span "up" at bounding box center [1181, 496] width 6 height 6
type input "8"
click at [998, 433] on textarea "Comment" at bounding box center [902, 450] width 731 height 53
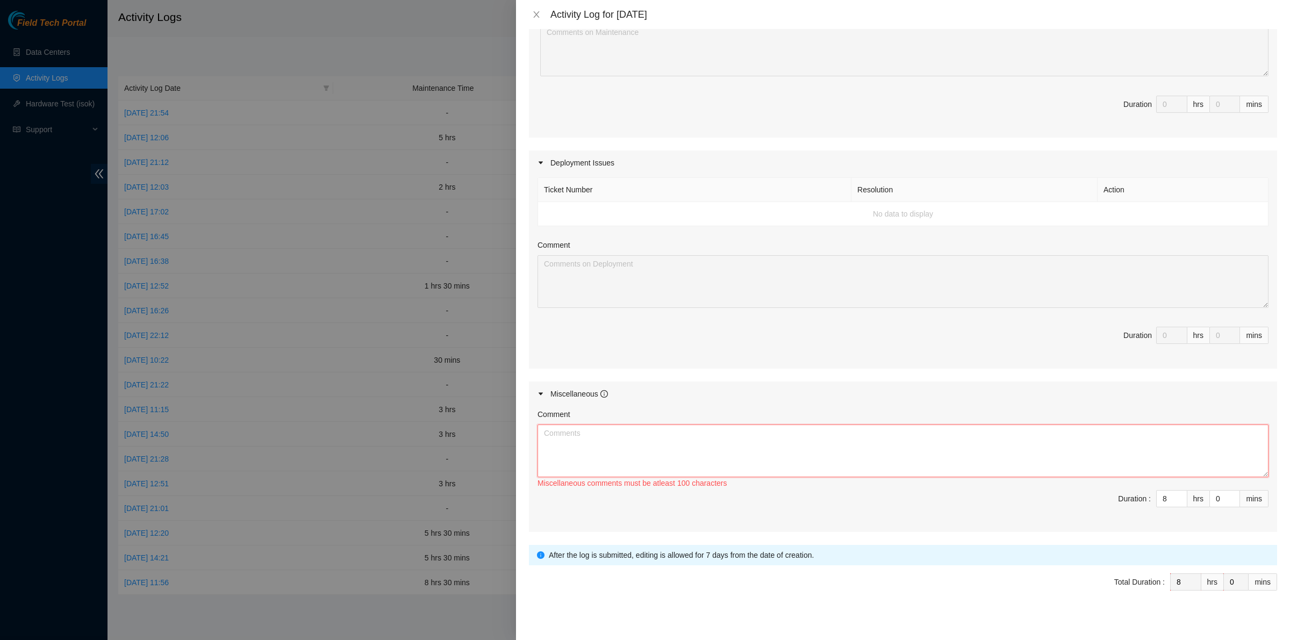
paste textarea "I made some phone calls, sent and received emails in order to coordinate the da…"
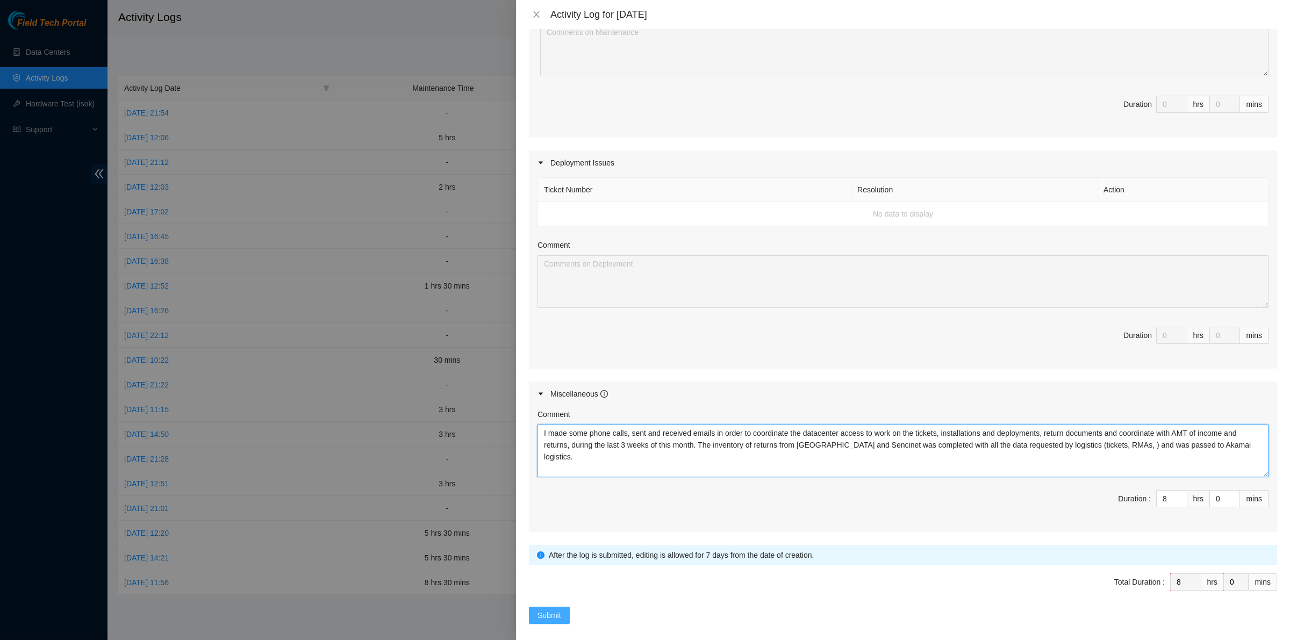
type textarea "I made some phone calls, sent and received emails in order to coordinate the da…"
click at [546, 620] on span "Submit" at bounding box center [549, 615] width 24 height 12
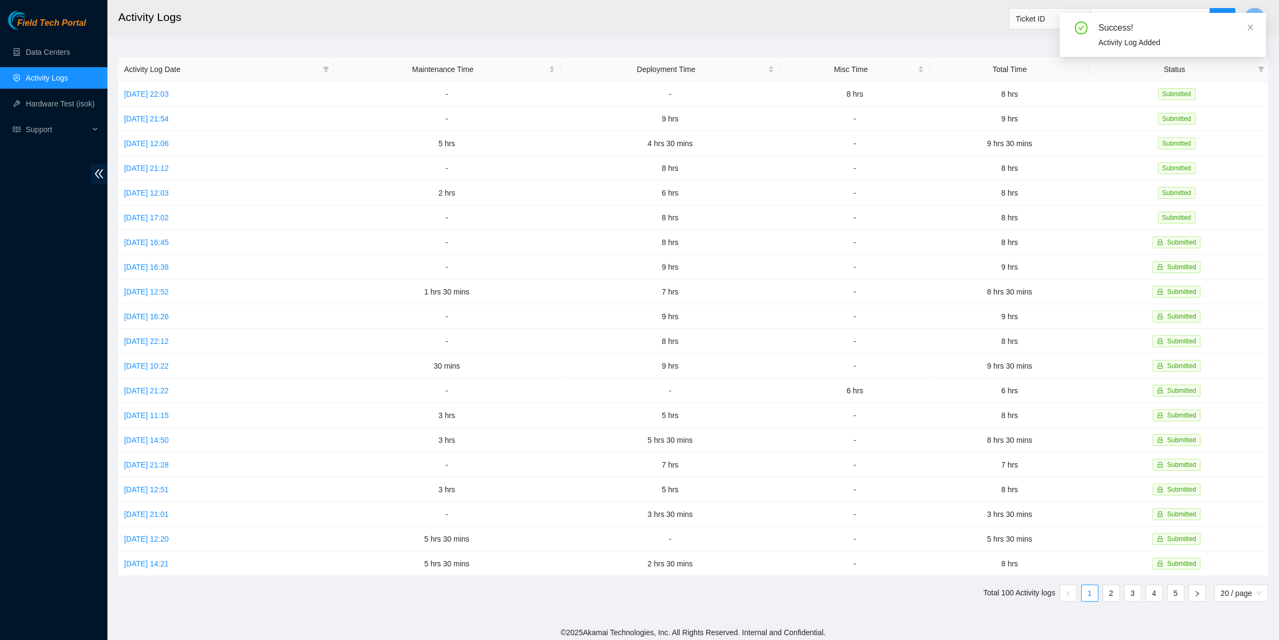
scroll to position [19, 0]
click at [30, 49] on link "Data Centers" at bounding box center [48, 52] width 44 height 9
